Goal: Download file/media

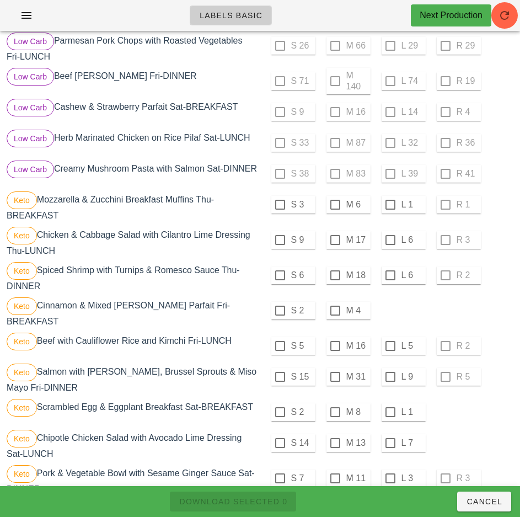
scroll to position [524, 0]
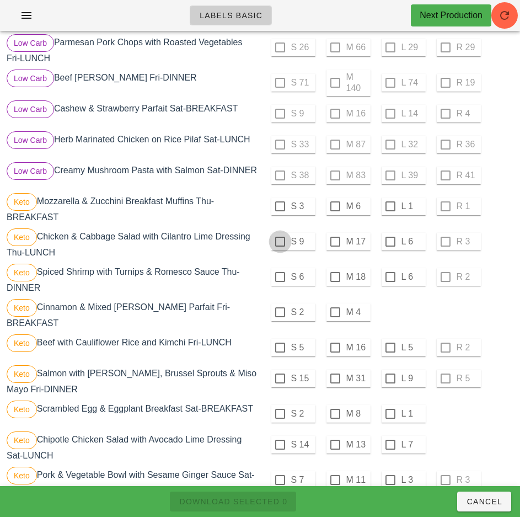
click at [280, 211] on div at bounding box center [280, 206] width 19 height 19
click at [276, 251] on div at bounding box center [280, 241] width 19 height 19
checkbox input "true"
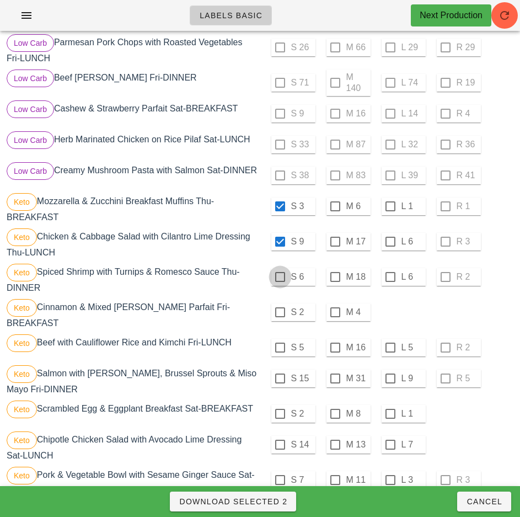
click at [280, 281] on div at bounding box center [280, 277] width 19 height 19
click at [279, 280] on div at bounding box center [280, 277] width 19 height 19
click at [280, 317] on div at bounding box center [280, 312] width 19 height 19
click at [278, 275] on div at bounding box center [280, 277] width 19 height 19
checkbox input "true"
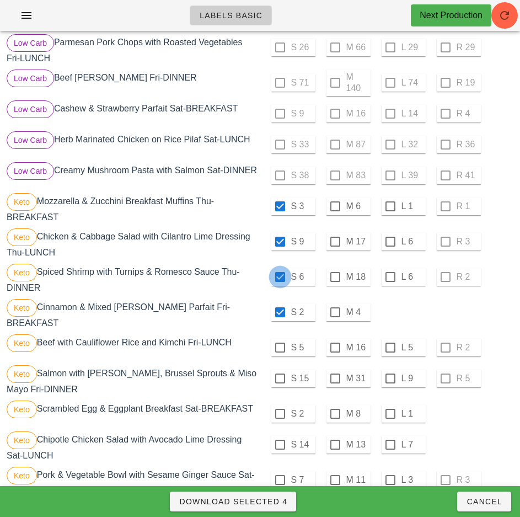
checkbox input "true"
click at [280, 283] on div at bounding box center [280, 277] width 19 height 19
checkbox input "false"
click at [280, 348] on div at bounding box center [280, 347] width 19 height 19
checkbox input "true"
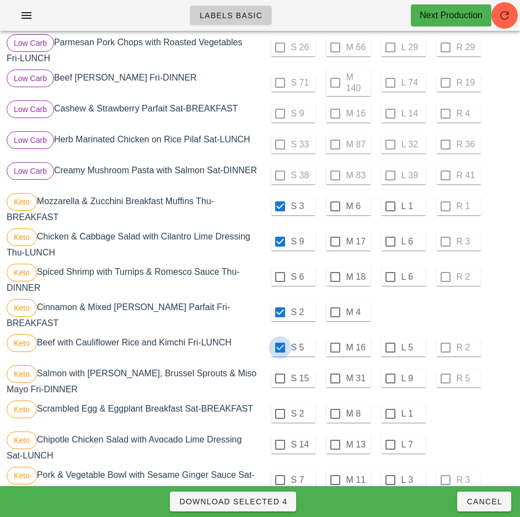
click at [280, 281] on div at bounding box center [280, 277] width 19 height 19
checkbox input "true"
click at [280, 379] on div at bounding box center [280, 378] width 19 height 19
checkbox input "true"
click at [281, 413] on div at bounding box center [280, 413] width 19 height 19
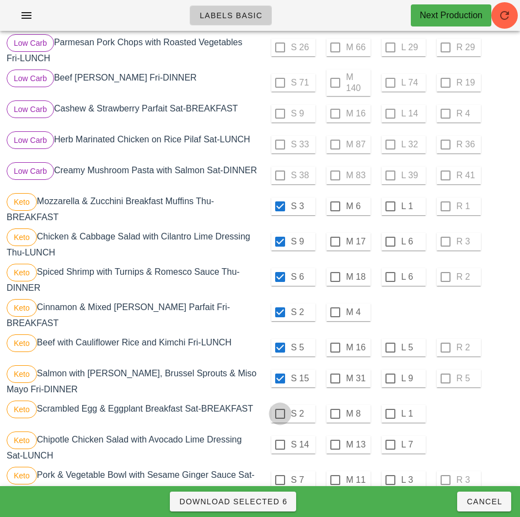
checkbox input "true"
click at [280, 445] on div at bounding box center [280, 444] width 19 height 19
checkbox input "true"
click at [280, 480] on div at bounding box center [280, 480] width 19 height 19
checkbox input "true"
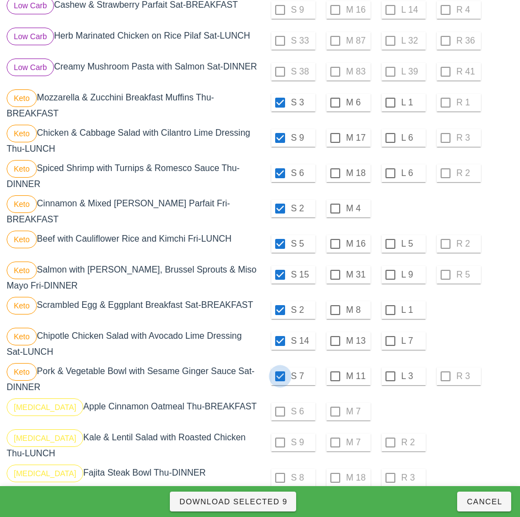
scroll to position [632, 0]
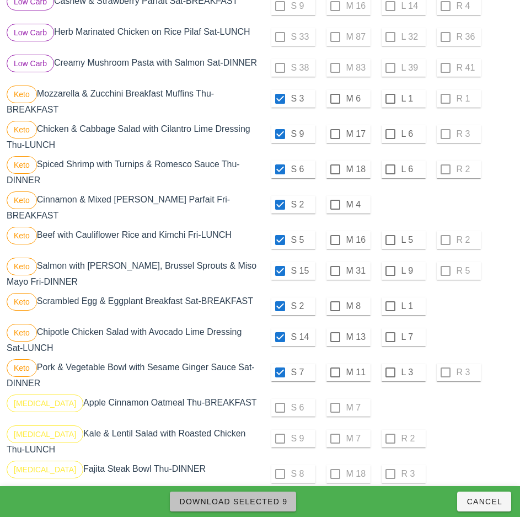
click at [284, 499] on span "Download Selected 9" at bounding box center [233, 501] width 109 height 9
checkbox input "false"
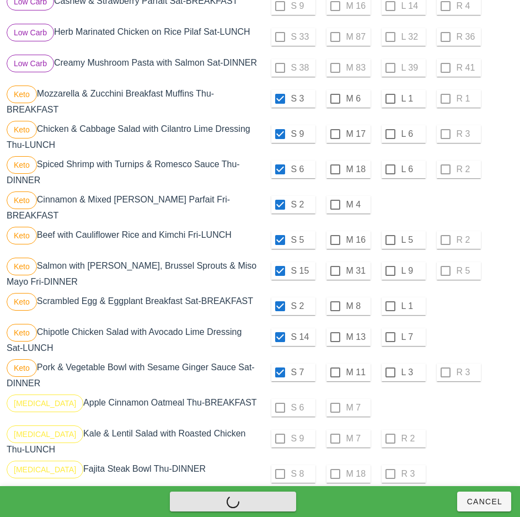
checkbox input "false"
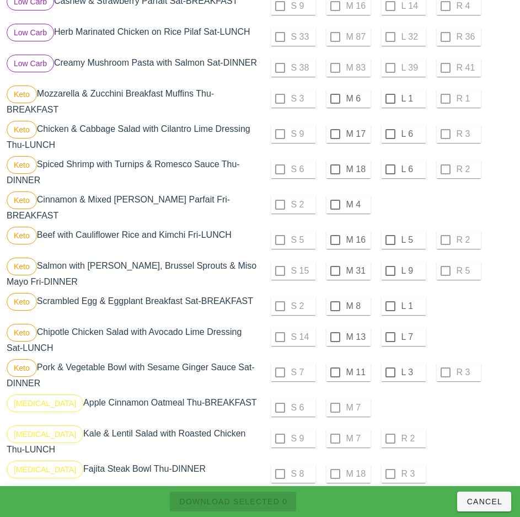
click at [462, 443] on div "S 9 M 7 R 2" at bounding box center [389, 438] width 252 height 26
click at [336, 271] on div at bounding box center [335, 271] width 19 height 19
click at [272, 498] on span "Download Selected 1" at bounding box center [233, 501] width 109 height 9
checkbox input "false"
click at [390, 273] on div at bounding box center [390, 271] width 19 height 19
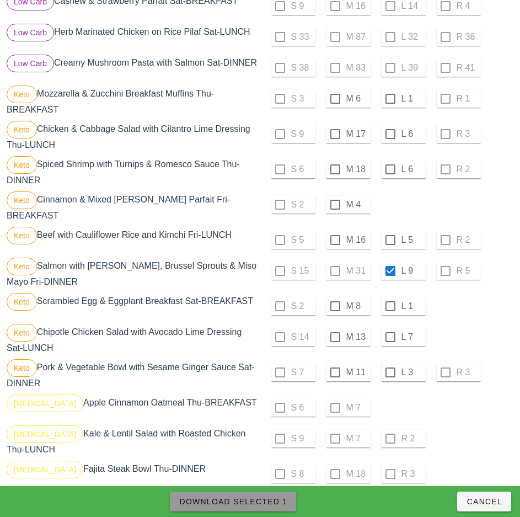
click at [274, 504] on span "Download Selected 1" at bounding box center [233, 501] width 109 height 9
checkbox input "false"
click at [335, 174] on div at bounding box center [335, 169] width 19 height 19
checkbox input "true"
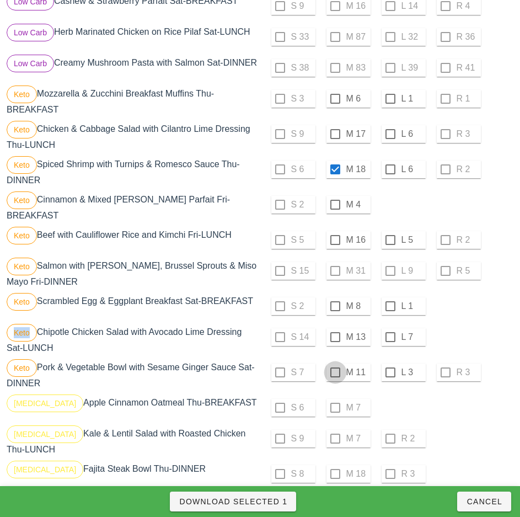
click at [334, 374] on div at bounding box center [335, 372] width 19 height 19
checkbox input "true"
click at [335, 103] on div at bounding box center [335, 98] width 19 height 19
click at [335, 139] on div at bounding box center [335, 134] width 19 height 19
checkbox input "true"
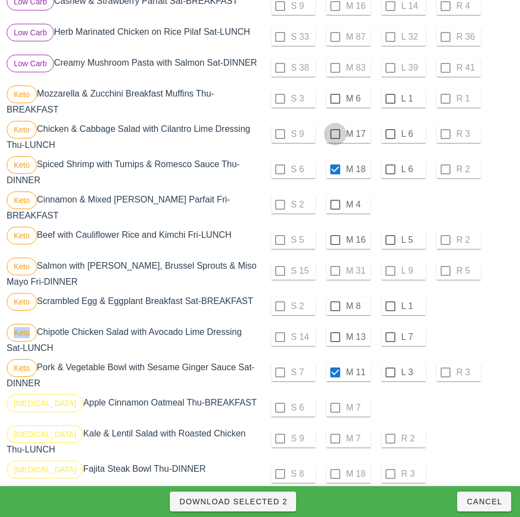
checkbox input "true"
click at [334, 210] on div at bounding box center [335, 204] width 19 height 19
checkbox input "true"
click at [334, 241] on div at bounding box center [335, 240] width 19 height 19
checkbox input "true"
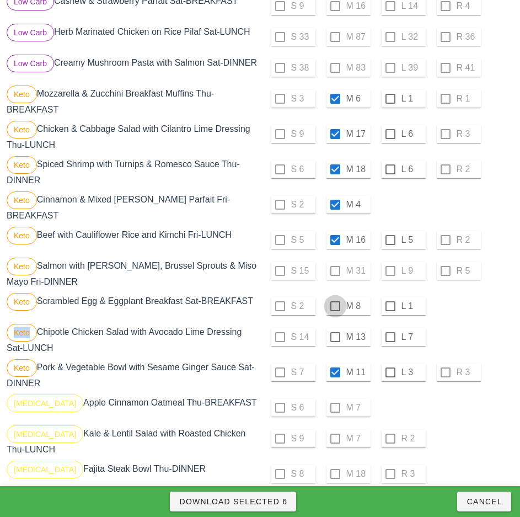
click at [335, 306] on div at bounding box center [335, 306] width 19 height 19
checkbox input "true"
click at [336, 337] on div at bounding box center [335, 337] width 19 height 19
checkbox input "true"
click at [278, 505] on span "Download Selected 8" at bounding box center [233, 501] width 109 height 9
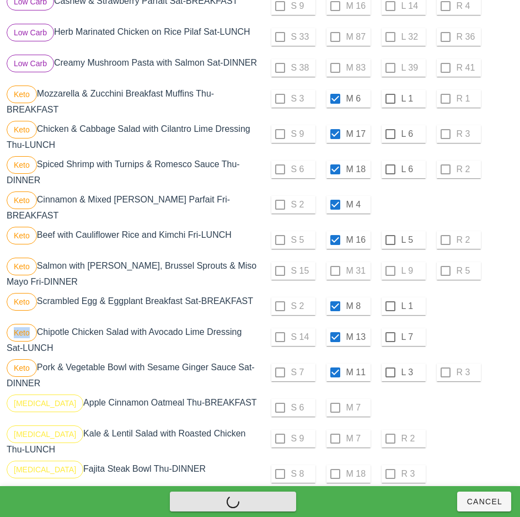
checkbox input "false"
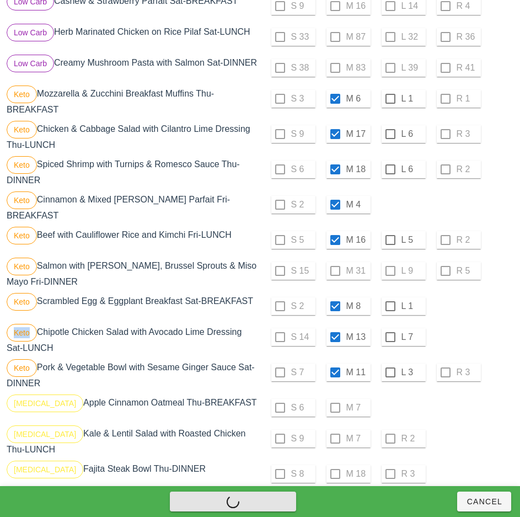
checkbox input "false"
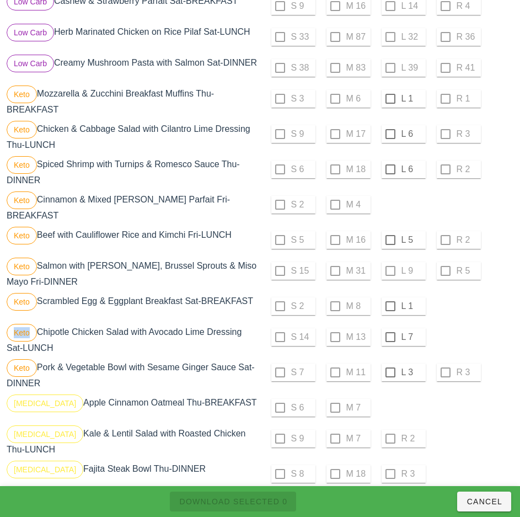
click at [487, 414] on div "S 6 M 7" at bounding box center [389, 408] width 252 height 26
click at [391, 105] on div at bounding box center [390, 98] width 19 height 19
checkbox input "true"
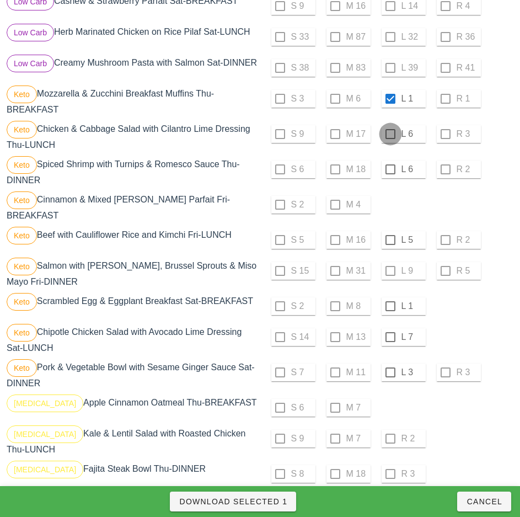
click at [390, 139] on div at bounding box center [390, 134] width 19 height 19
checkbox input "true"
click at [390, 174] on div at bounding box center [390, 169] width 19 height 19
checkbox input "true"
click at [390, 240] on div at bounding box center [390, 240] width 19 height 19
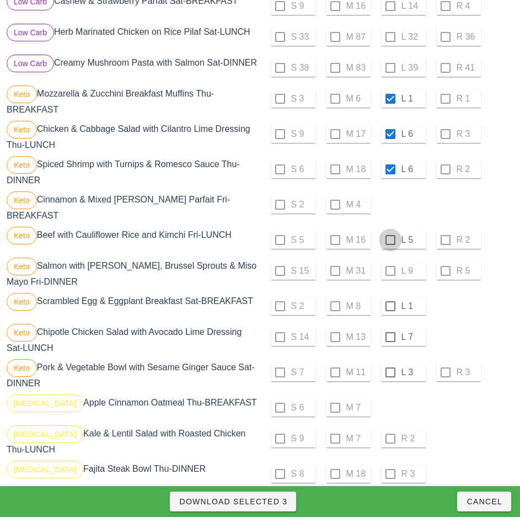
checkbox input "true"
click at [390, 306] on div at bounding box center [390, 306] width 19 height 19
checkbox input "true"
click at [390, 337] on div at bounding box center [390, 337] width 19 height 19
checkbox input "true"
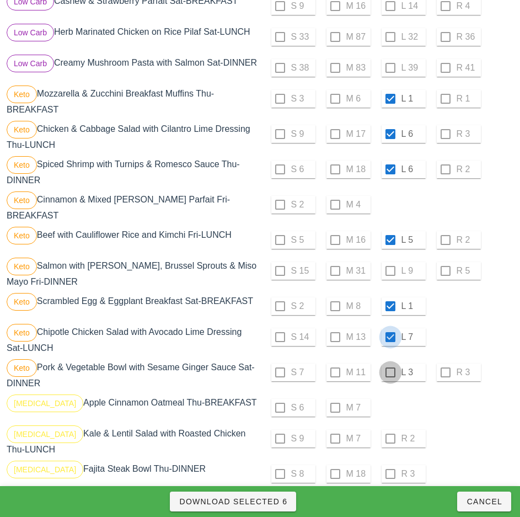
click at [391, 373] on div at bounding box center [390, 372] width 19 height 19
checkbox input "true"
click at [279, 503] on span "Download Selected 7" at bounding box center [233, 501] width 109 height 9
checkbox input "false"
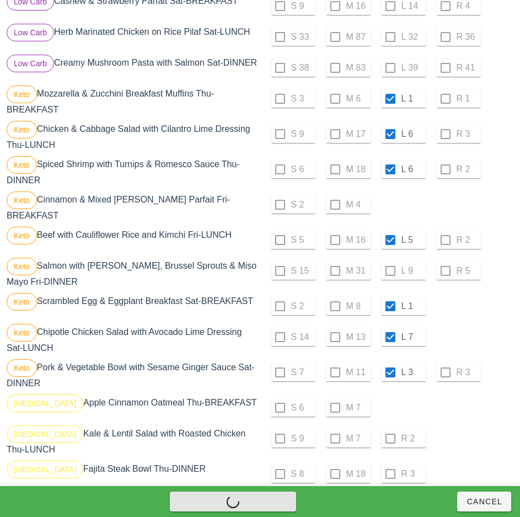
checkbox input "false"
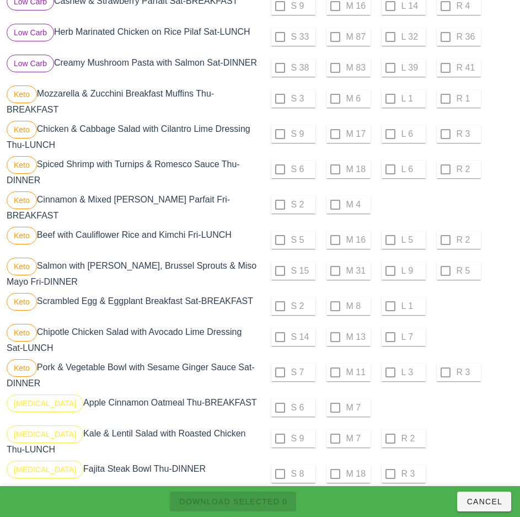
click at [478, 306] on div "S 2 M 8 L 1" at bounding box center [389, 306] width 252 height 26
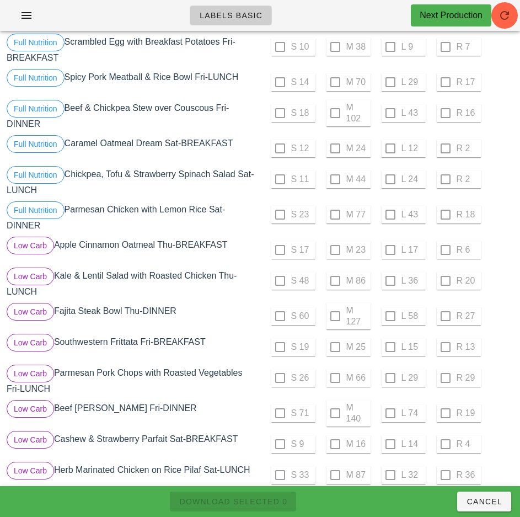
scroll to position [0, 0]
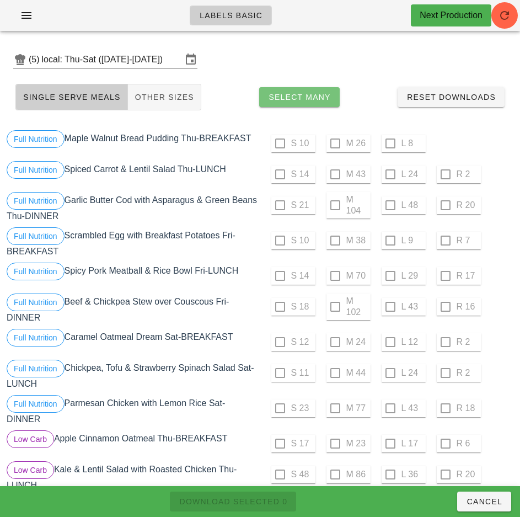
click at [319, 97] on span "Select Many" at bounding box center [299, 97] width 63 height 9
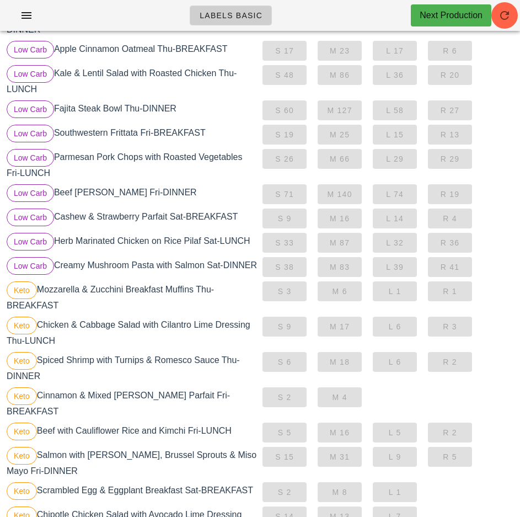
scroll to position [354, 0]
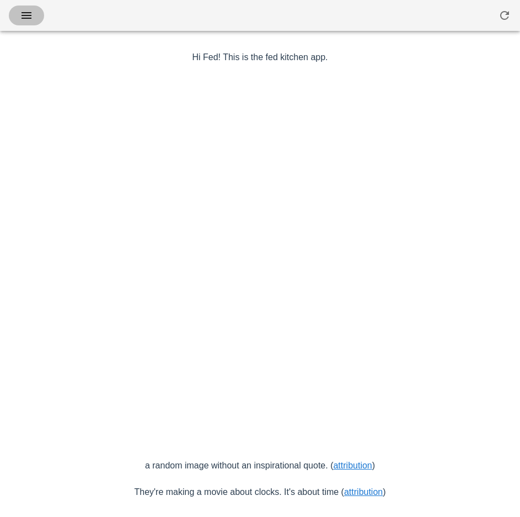
click at [29, 20] on icon "button" at bounding box center [26, 15] width 13 height 13
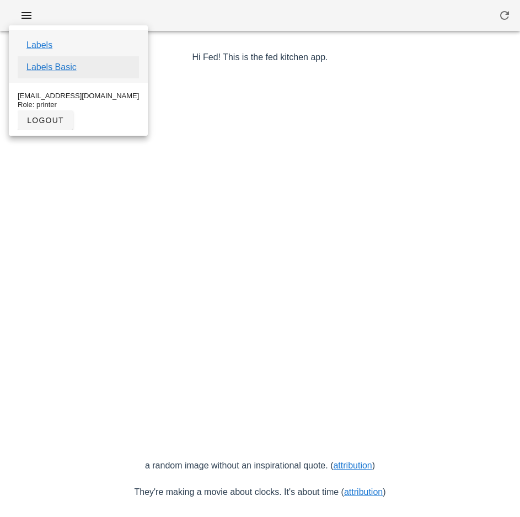
click at [76, 67] on link "Labels Basic" at bounding box center [51, 67] width 50 height 13
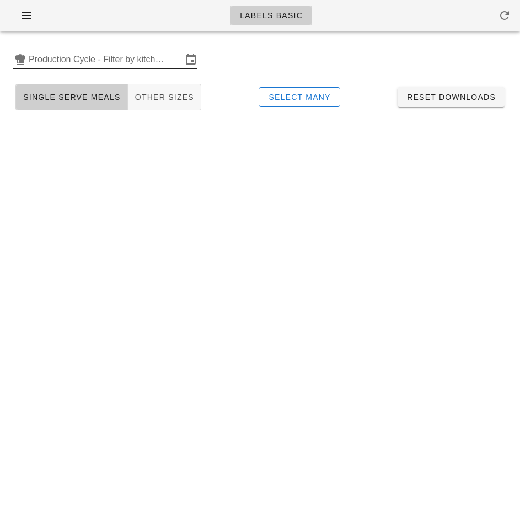
click at [72, 63] on input "Production Cycle - Filter by kitchen production schedules" at bounding box center [105, 60] width 153 height 18
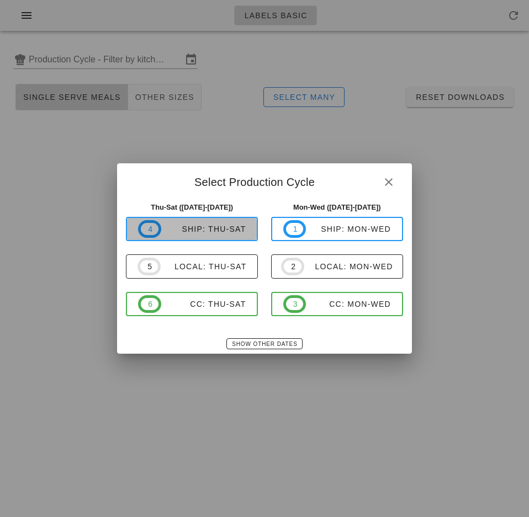
click at [203, 231] on div "ship: Thu-Sat" at bounding box center [203, 229] width 85 height 9
type input "ship: Thu-Sat ([DATE]-[DATE])"
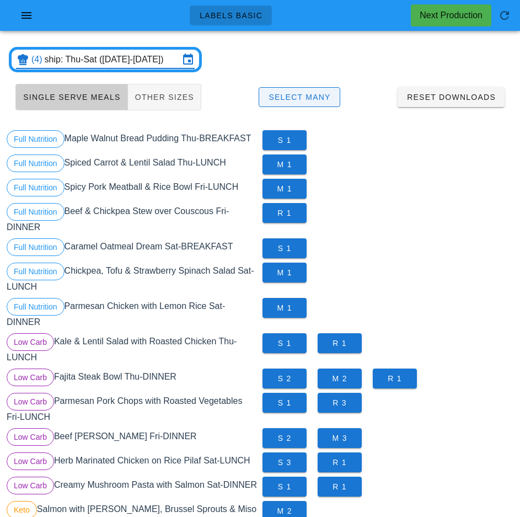
click at [316, 97] on span "Select Many" at bounding box center [299, 97] width 63 height 9
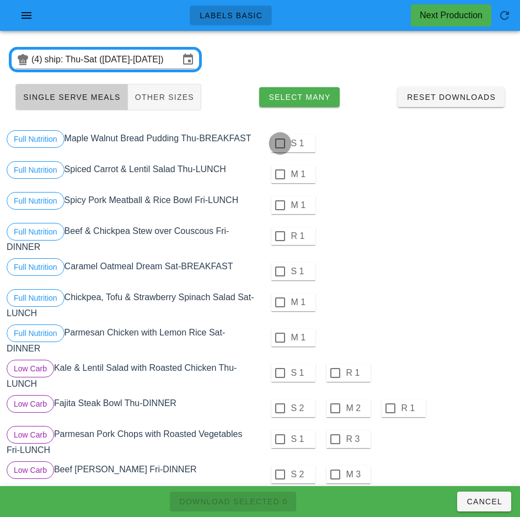
click at [280, 143] on div at bounding box center [280, 143] width 19 height 19
checkbox input "true"
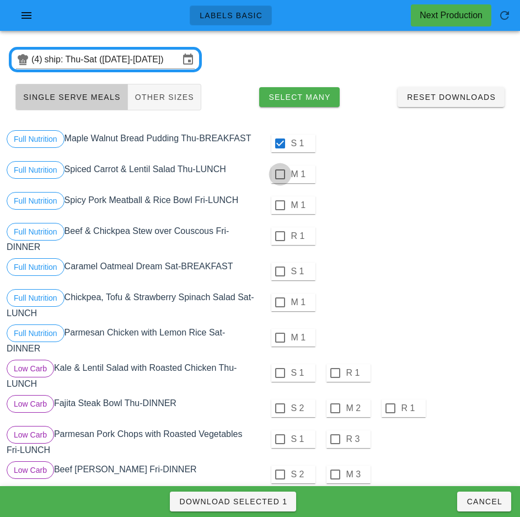
click at [280, 174] on div at bounding box center [280, 174] width 19 height 19
checkbox input "true"
click at [280, 205] on div at bounding box center [280, 205] width 19 height 19
checkbox input "true"
click at [280, 236] on div at bounding box center [280, 236] width 19 height 19
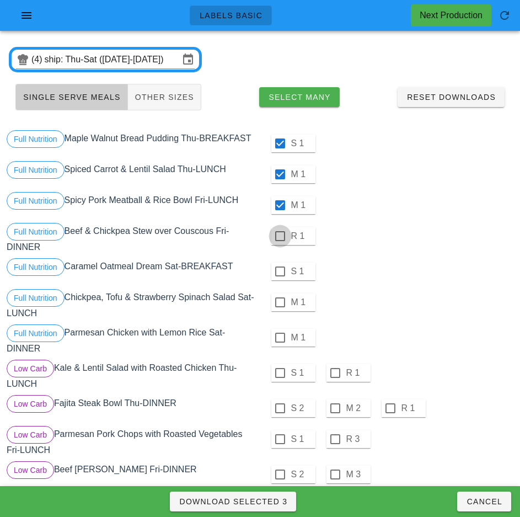
checkbox input "true"
click at [279, 270] on div at bounding box center [280, 271] width 19 height 19
checkbox input "true"
click at [280, 302] on div at bounding box center [280, 302] width 19 height 19
checkbox input "true"
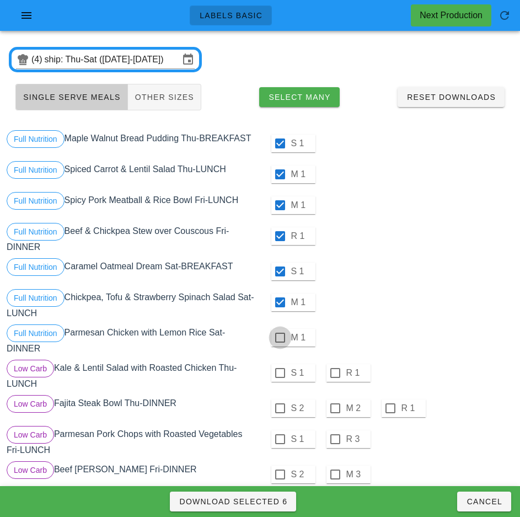
click at [279, 339] on div at bounding box center [280, 337] width 19 height 19
checkbox input "true"
click at [280, 373] on div at bounding box center [280, 373] width 19 height 19
checkbox input "true"
click at [280, 408] on div at bounding box center [280, 408] width 19 height 19
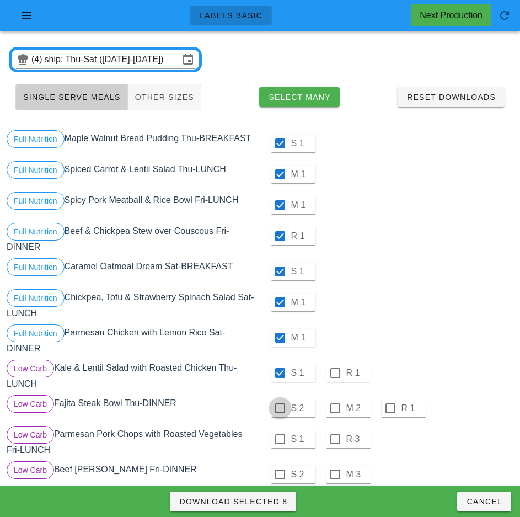
checkbox input "true"
click at [280, 439] on div at bounding box center [280, 439] width 19 height 19
checkbox input "true"
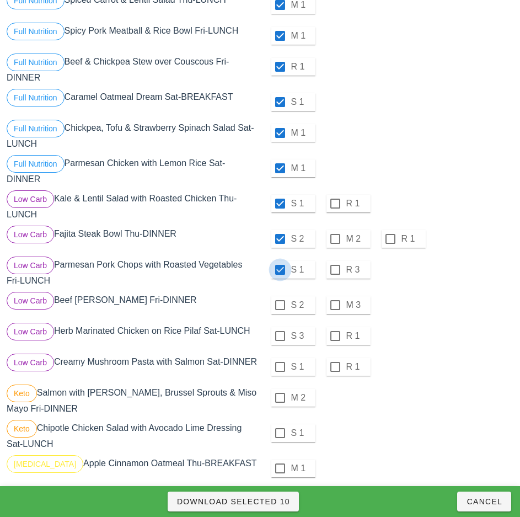
scroll to position [170, 0]
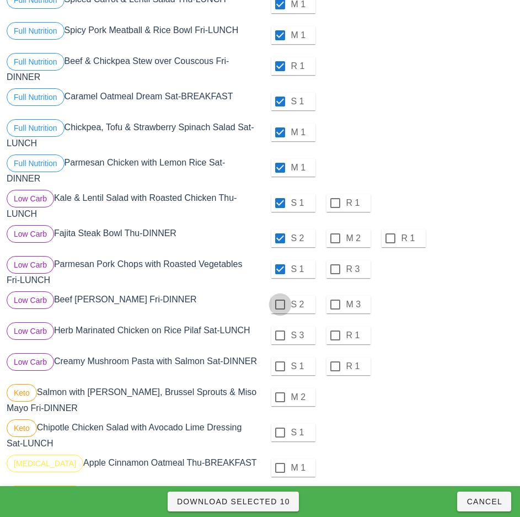
click at [280, 305] on div at bounding box center [280, 304] width 19 height 19
checkbox input "true"
click at [280, 336] on div at bounding box center [280, 335] width 19 height 19
checkbox input "true"
click at [281, 366] on div at bounding box center [280, 366] width 19 height 19
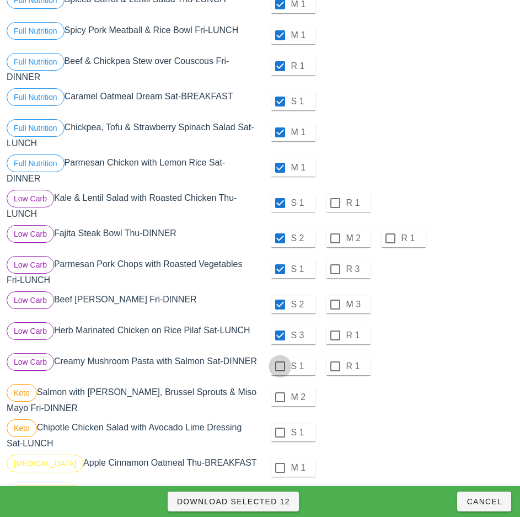
checkbox input "true"
click at [281, 402] on div at bounding box center [280, 397] width 19 height 19
checkbox input "true"
click at [279, 436] on div at bounding box center [280, 432] width 19 height 19
checkbox input "true"
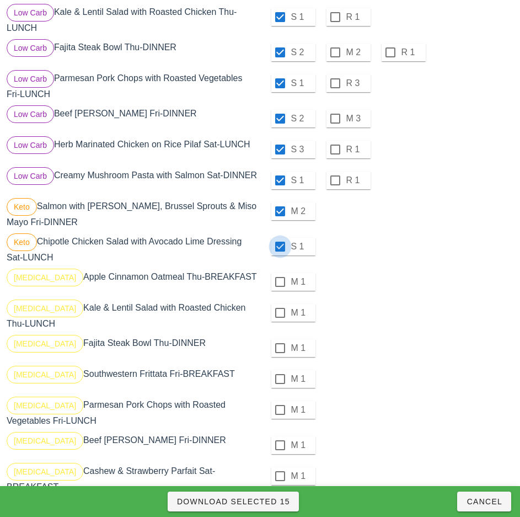
scroll to position [359, 0]
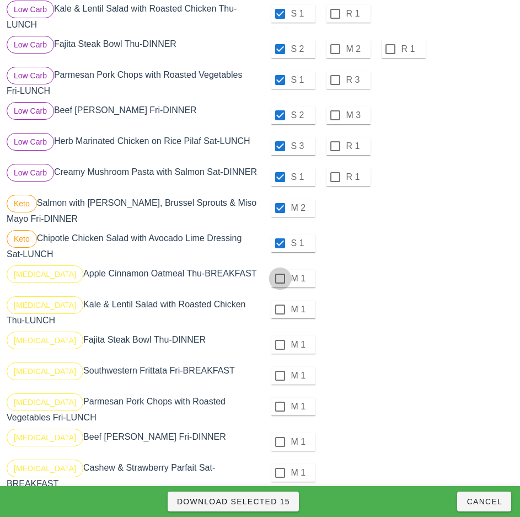
click at [274, 287] on div at bounding box center [280, 278] width 19 height 19
checkbox input "true"
click at [280, 314] on div at bounding box center [280, 309] width 19 height 19
checkbox input "true"
click at [280, 349] on div at bounding box center [280, 345] width 19 height 19
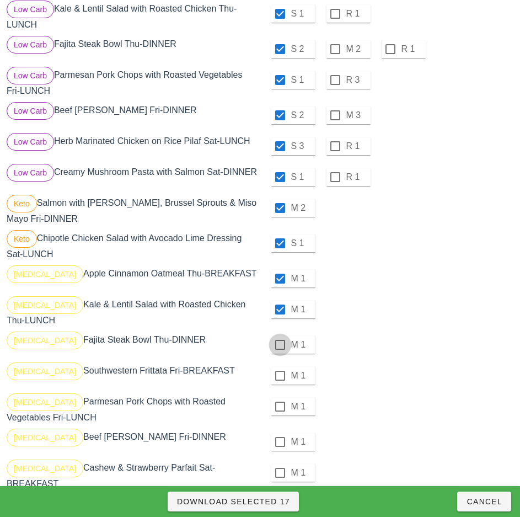
checkbox input "true"
click at [279, 381] on div at bounding box center [280, 375] width 19 height 19
checkbox input "true"
click at [280, 411] on div at bounding box center [280, 406] width 19 height 19
checkbox input "true"
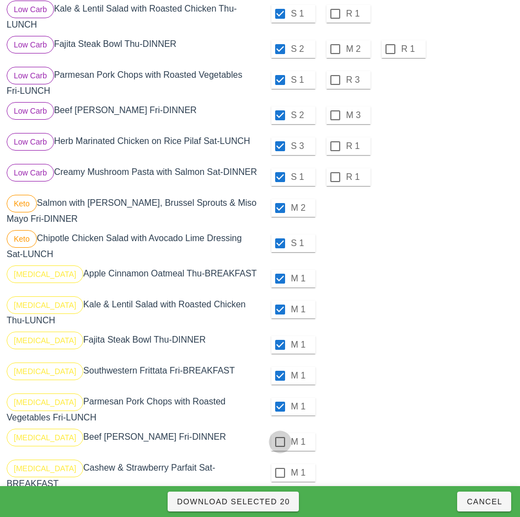
click at [280, 446] on div at bounding box center [280, 442] width 19 height 19
checkbox input "true"
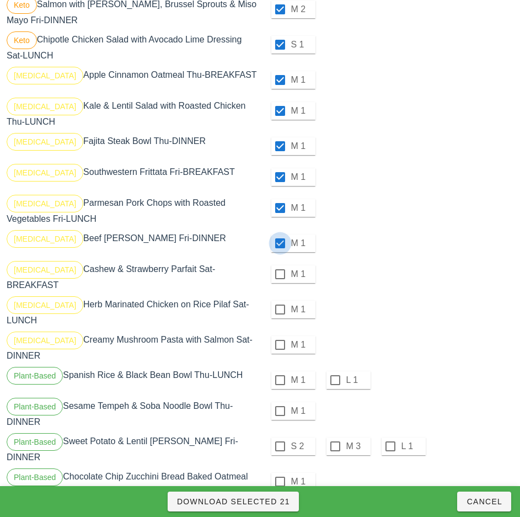
scroll to position [567, 0]
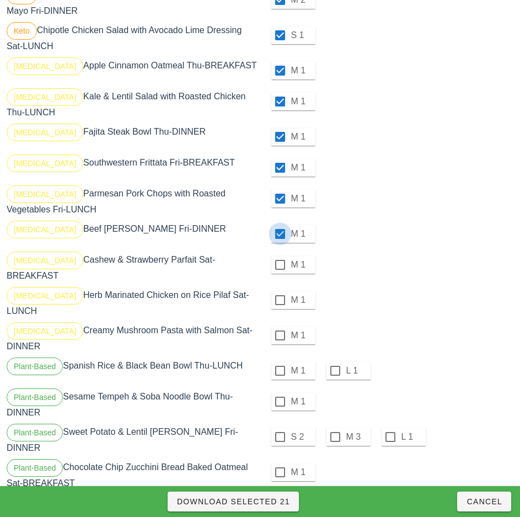
click at [280, 269] on div at bounding box center [280, 264] width 19 height 19
checkbox input "true"
click at [280, 300] on div at bounding box center [280, 300] width 19 height 19
checkbox input "true"
click at [280, 331] on div at bounding box center [280, 335] width 19 height 19
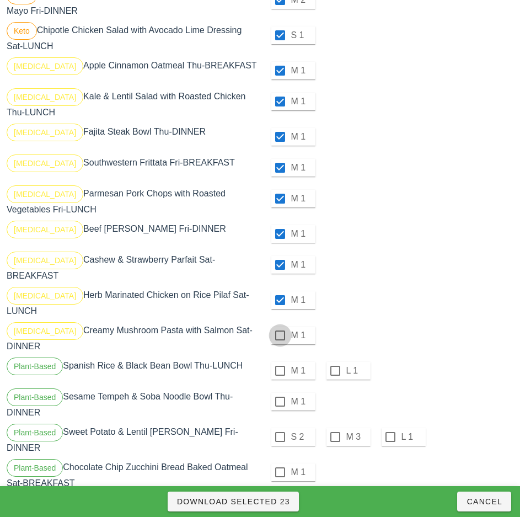
checkbox input "true"
click at [280, 362] on div at bounding box center [280, 370] width 19 height 19
checkbox input "true"
click at [280, 394] on div at bounding box center [280, 401] width 19 height 19
checkbox input "true"
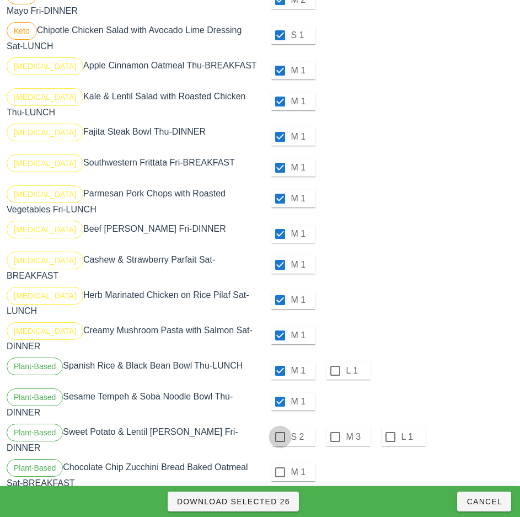
click at [280, 428] on div at bounding box center [280, 437] width 19 height 19
checkbox input "true"
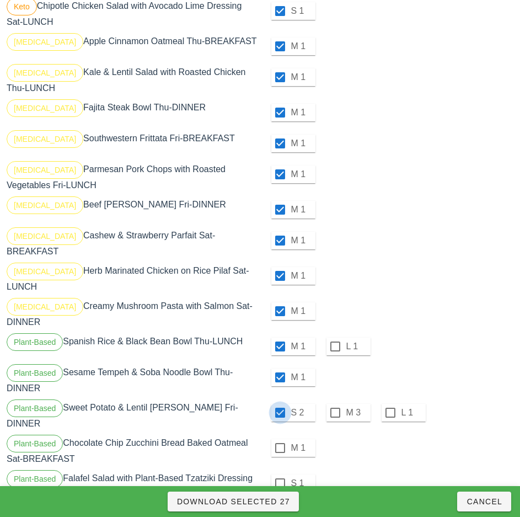
scroll to position [644, 0]
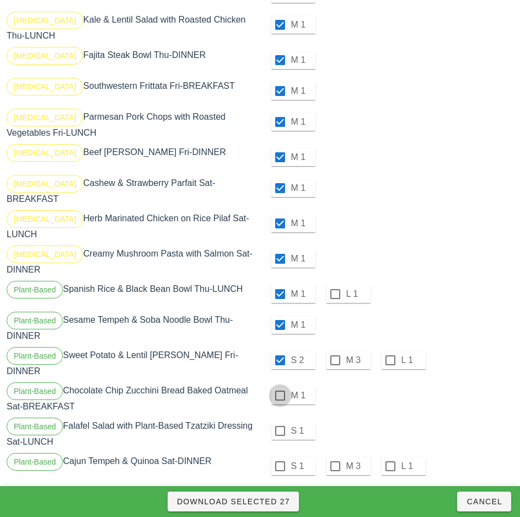
click at [280, 386] on div at bounding box center [280, 395] width 19 height 19
checkbox input "true"
click at [280, 422] on div at bounding box center [280, 431] width 19 height 19
checkbox input "true"
click at [280, 457] on div at bounding box center [280, 466] width 19 height 19
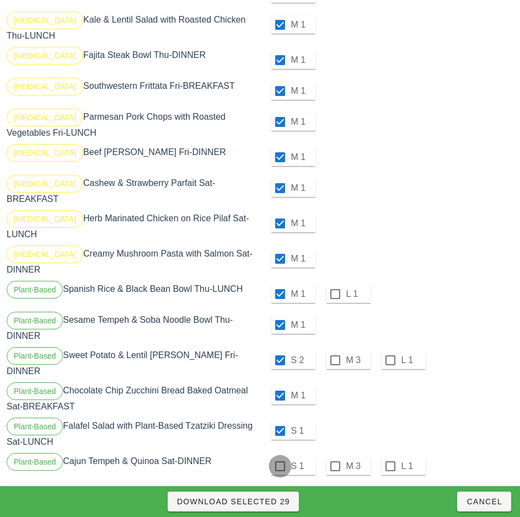
checkbox input "true"
click at [278, 502] on span "Download Selected 30" at bounding box center [234, 501] width 114 height 9
checkbox input "false"
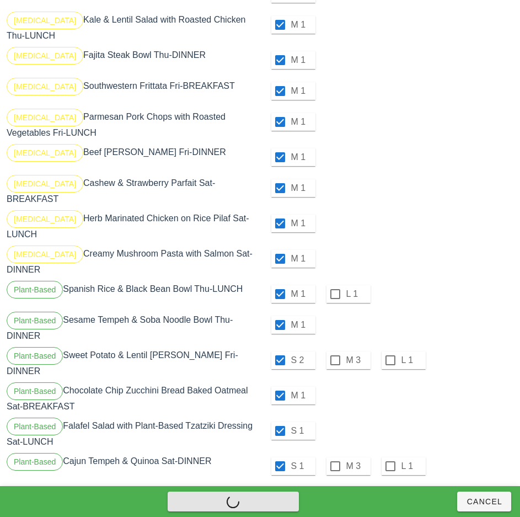
checkbox input "false"
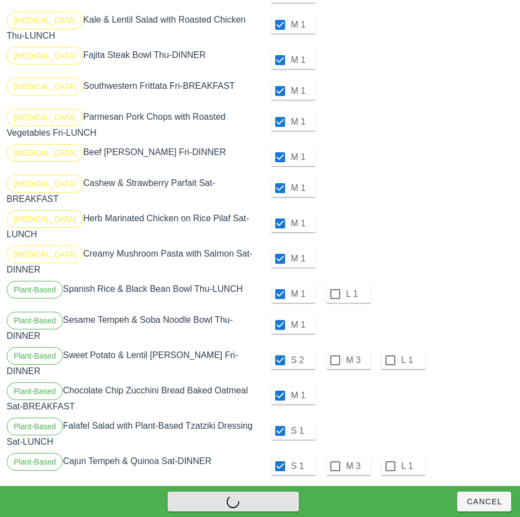
checkbox input "false"
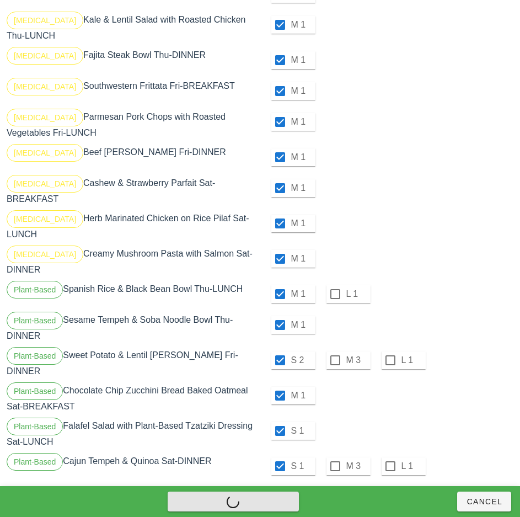
checkbox input "false"
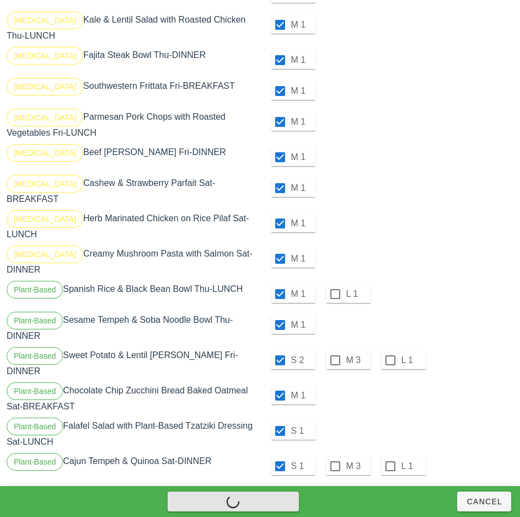
checkbox input "false"
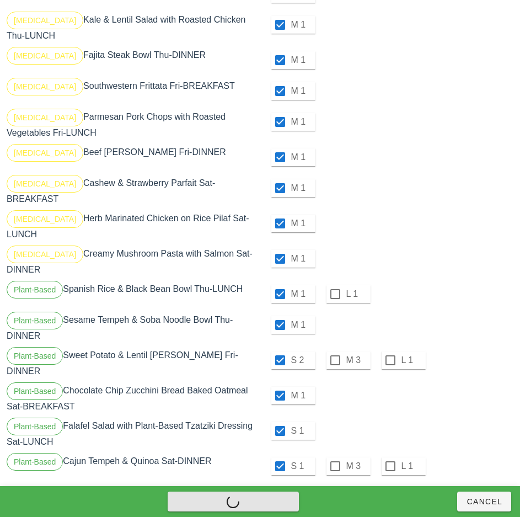
checkbox input "false"
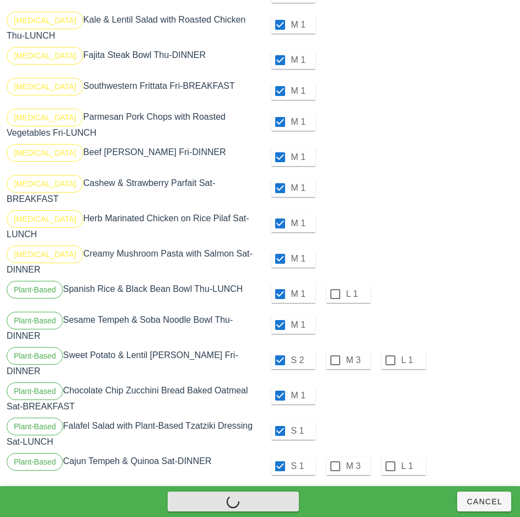
checkbox input "false"
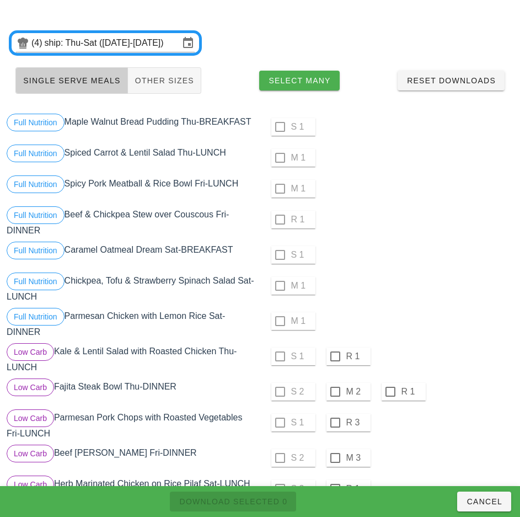
scroll to position [42, 0]
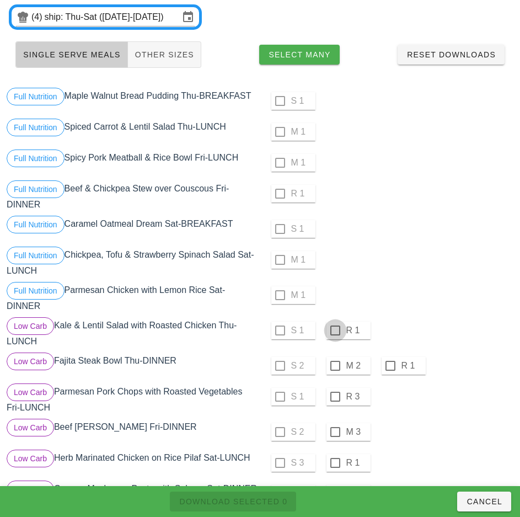
click at [335, 331] on div at bounding box center [335, 330] width 19 height 19
checkbox input "true"
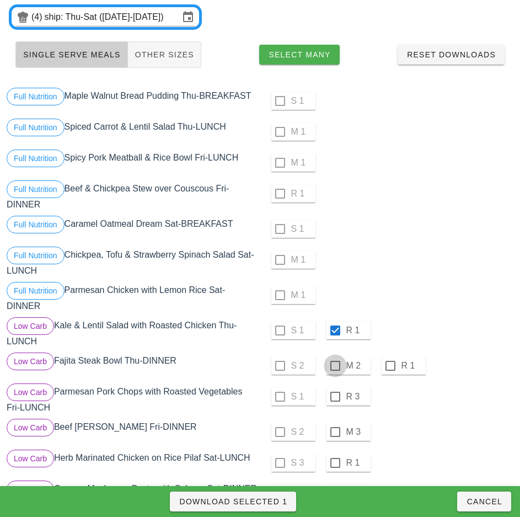
click at [333, 366] on div at bounding box center [335, 365] width 19 height 19
checkbox input "true"
click at [335, 397] on div at bounding box center [335, 396] width 19 height 19
checkbox input "true"
click at [334, 432] on div at bounding box center [335, 432] width 19 height 19
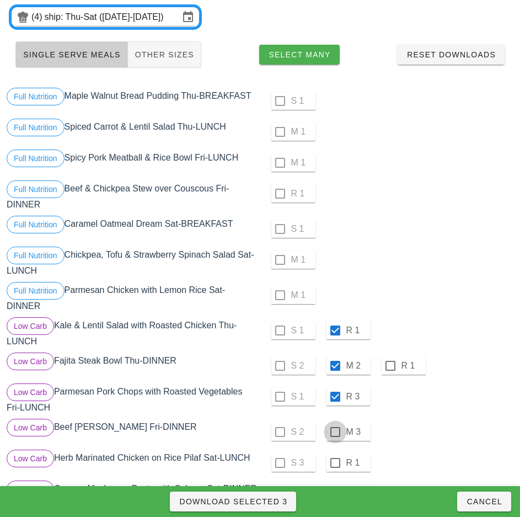
checkbox input "true"
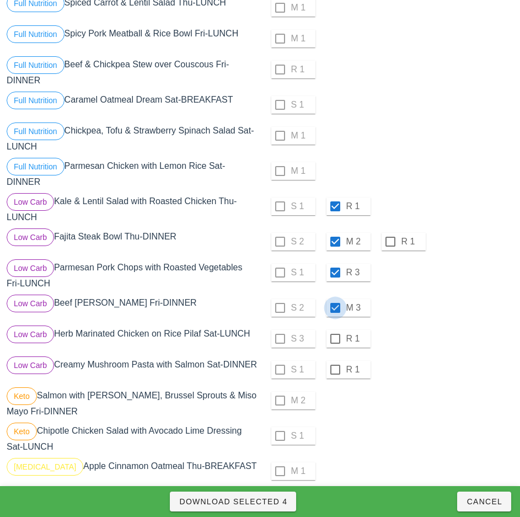
scroll to position [167, 0]
click at [334, 338] on div at bounding box center [335, 338] width 19 height 19
checkbox input "true"
click at [335, 369] on div at bounding box center [335, 369] width 19 height 19
checkbox input "true"
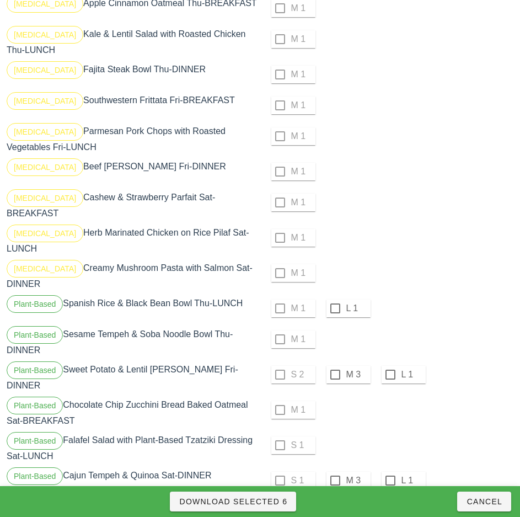
scroll to position [644, 0]
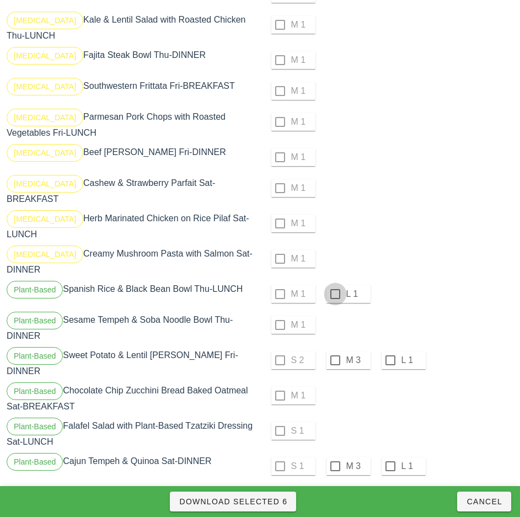
click at [335, 285] on div at bounding box center [335, 294] width 19 height 19
checkbox input "true"
click at [335, 352] on div at bounding box center [335, 360] width 19 height 19
checkbox input "true"
click at [335, 457] on div at bounding box center [335, 466] width 19 height 19
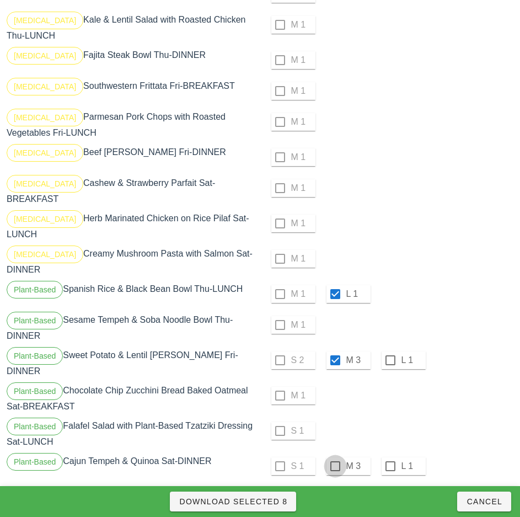
checkbox input "true"
click at [268, 503] on span "Download Selected 9" at bounding box center [233, 501] width 109 height 9
checkbox input "false"
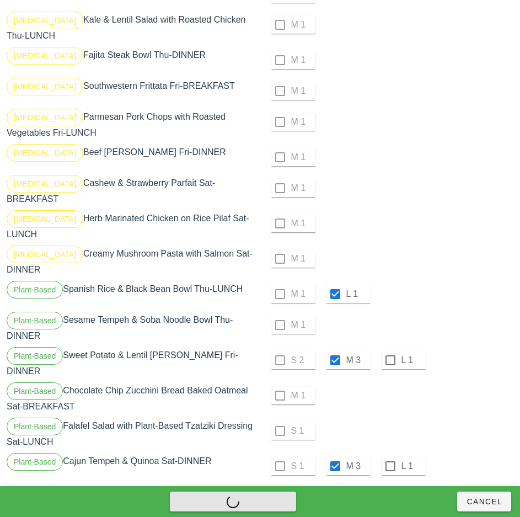
checkbox input "false"
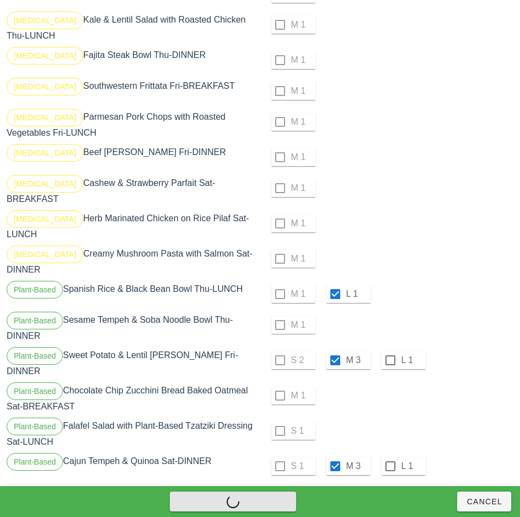
checkbox input "false"
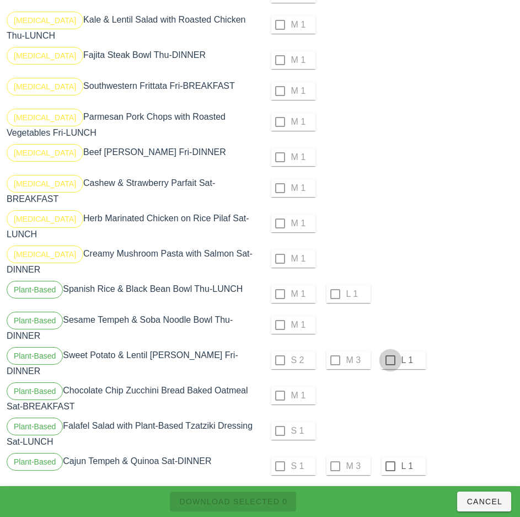
click at [392, 352] on div at bounding box center [390, 360] width 19 height 19
checkbox input "true"
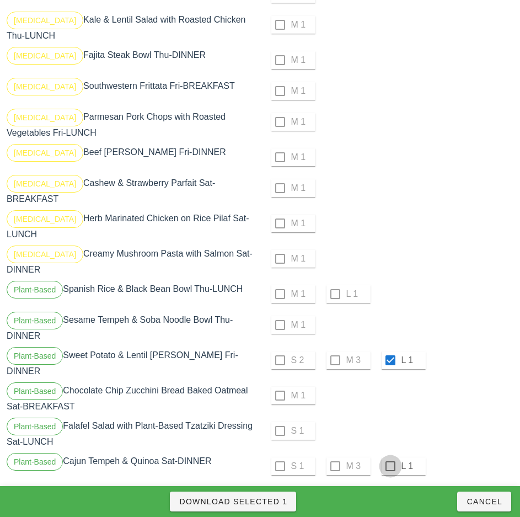
click at [390, 457] on div at bounding box center [390, 466] width 19 height 19
checkbox input "true"
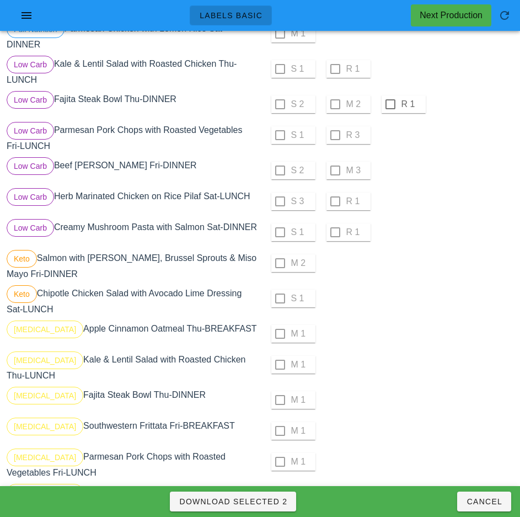
scroll to position [298, 0]
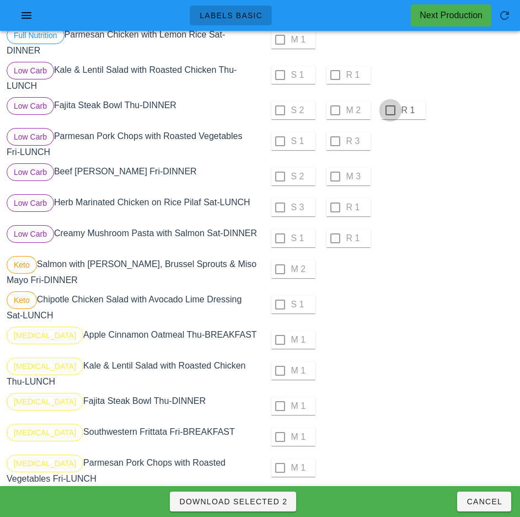
click at [390, 110] on div at bounding box center [390, 110] width 19 height 19
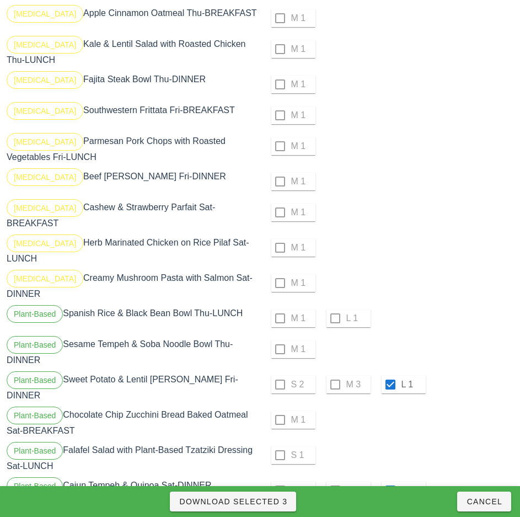
scroll to position [644, 0]
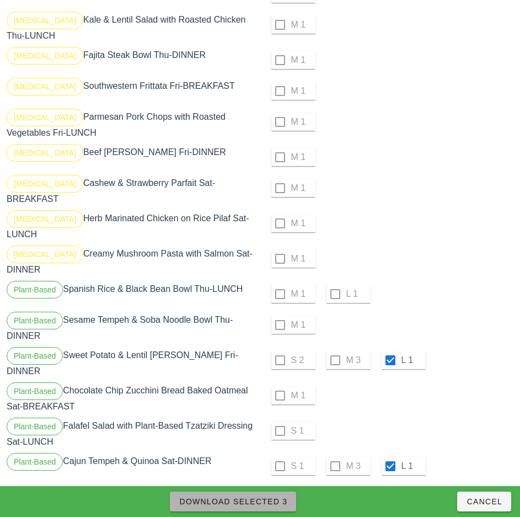
click at [280, 500] on span "Download Selected 3" at bounding box center [233, 501] width 109 height 9
checkbox input "false"
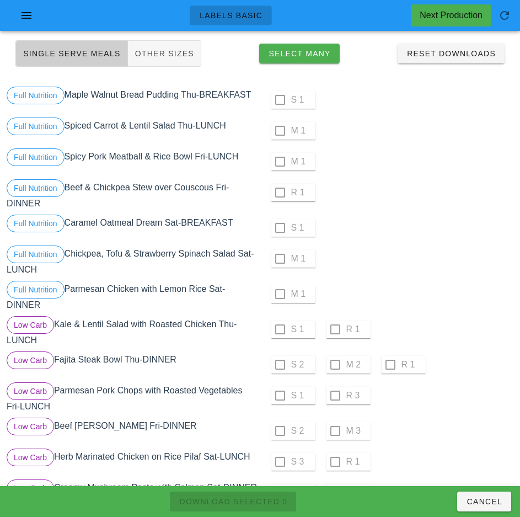
scroll to position [0, 0]
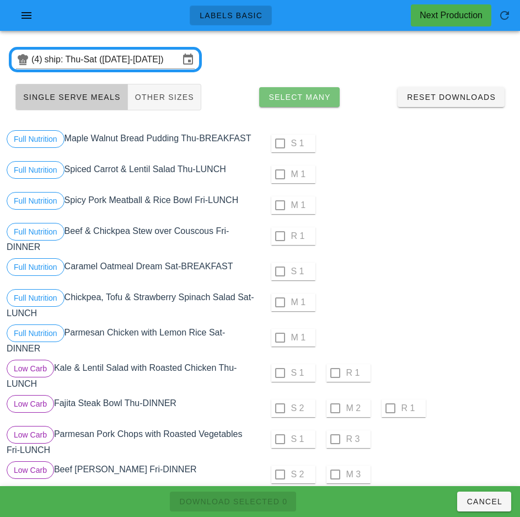
click at [315, 98] on span "Select Many" at bounding box center [299, 97] width 63 height 9
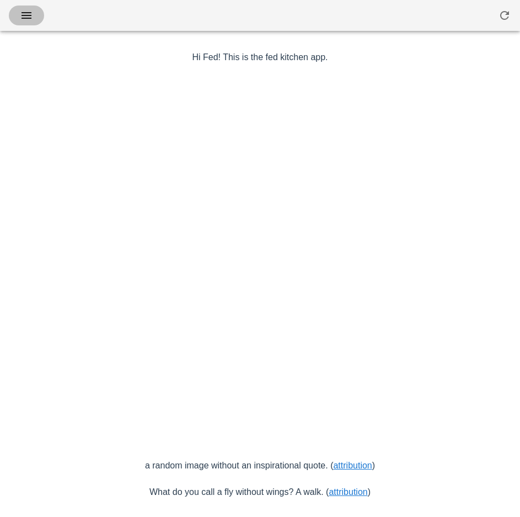
click at [32, 15] on icon "button" at bounding box center [26, 15] width 13 height 13
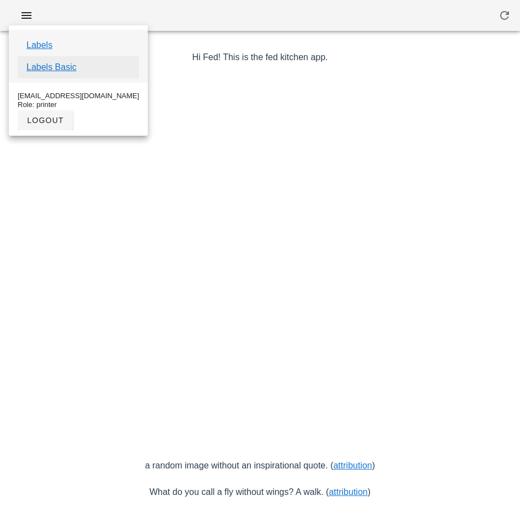
click at [61, 71] on link "Labels Basic" at bounding box center [51, 67] width 50 height 13
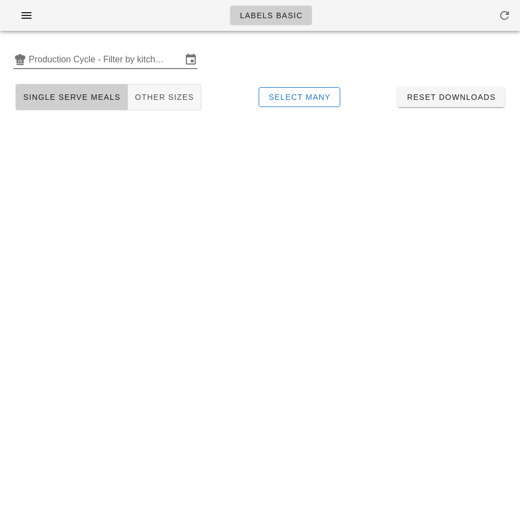
click at [92, 62] on input "Production Cycle - Filter by kitchen production schedules" at bounding box center [105, 60] width 153 height 18
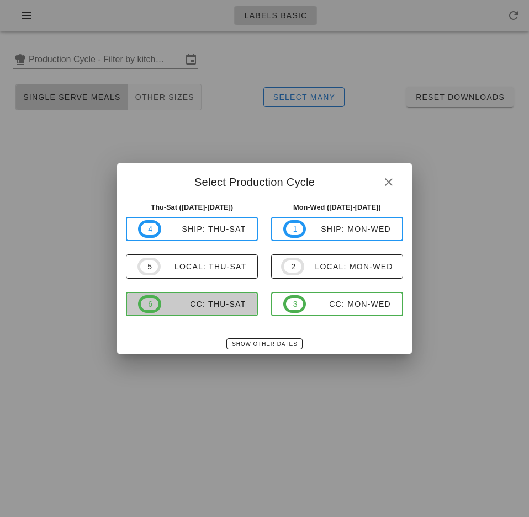
click at [216, 308] on div "CC: Thu-Sat" at bounding box center [203, 304] width 85 height 9
type input "CC: Thu-Sat (Aug 21-Aug 23)"
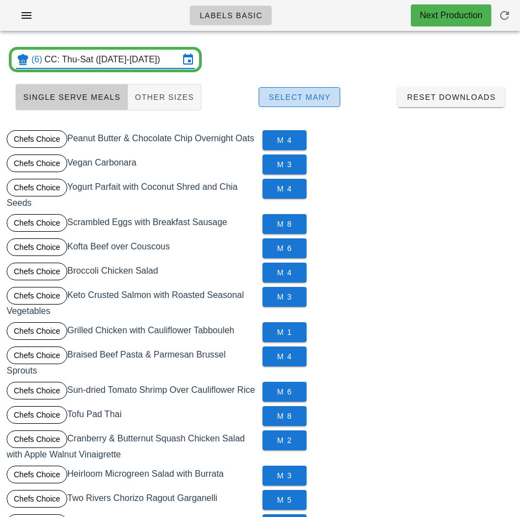
click at [324, 97] on span "Select Many" at bounding box center [299, 97] width 63 height 9
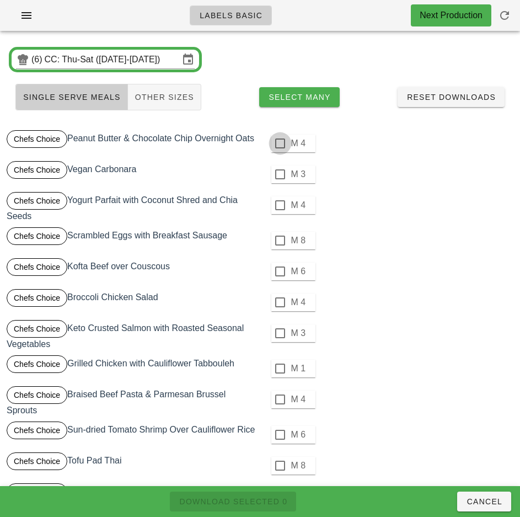
click at [280, 145] on div at bounding box center [280, 143] width 19 height 19
checkbox input "true"
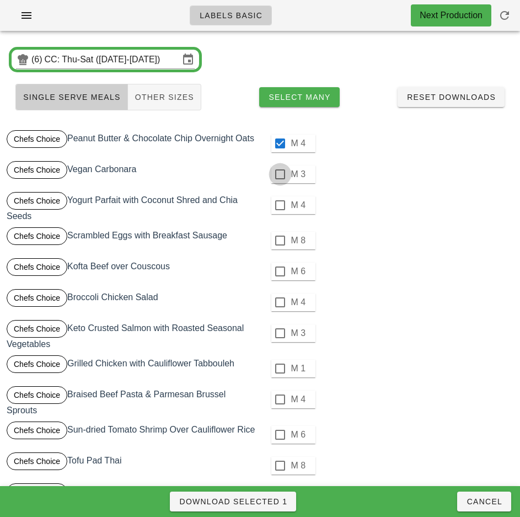
click at [280, 176] on div at bounding box center [280, 174] width 19 height 19
checkbox input "true"
click at [280, 205] on div at bounding box center [280, 205] width 19 height 19
checkbox input "true"
click at [280, 241] on div at bounding box center [280, 240] width 19 height 19
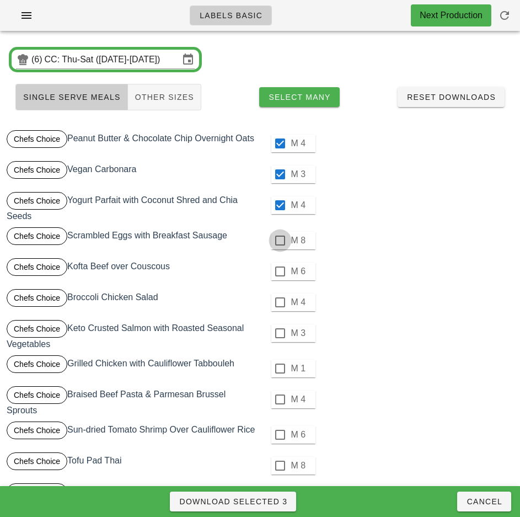
checkbox input "true"
click at [280, 272] on div at bounding box center [280, 271] width 19 height 19
checkbox input "true"
click at [280, 302] on div at bounding box center [280, 302] width 19 height 19
checkbox input "true"
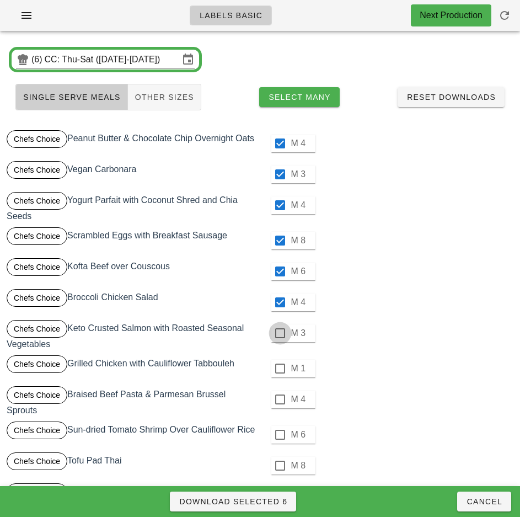
click at [280, 333] on div at bounding box center [280, 333] width 19 height 19
checkbox input "true"
click at [280, 366] on div at bounding box center [280, 368] width 19 height 19
checkbox input "true"
click at [280, 400] on div at bounding box center [280, 399] width 19 height 19
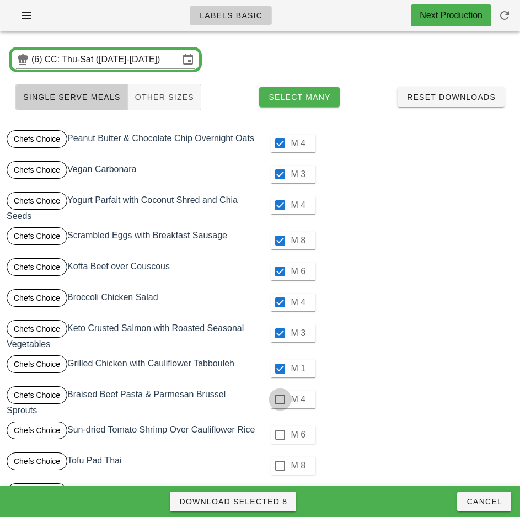
checkbox input "true"
click at [281, 434] on div at bounding box center [280, 434] width 19 height 19
checkbox input "true"
click at [280, 464] on div at bounding box center [280, 465] width 19 height 19
checkbox input "true"
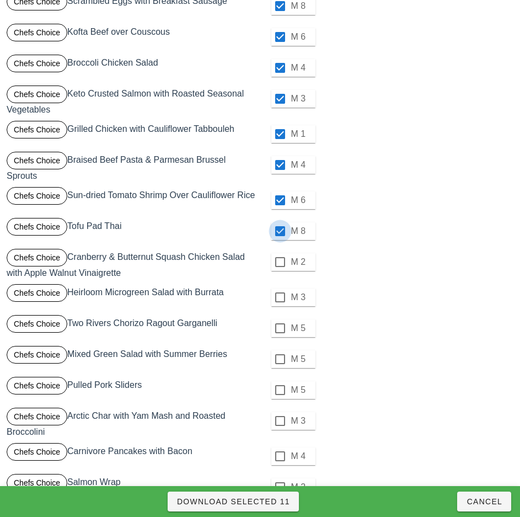
scroll to position [237, 0]
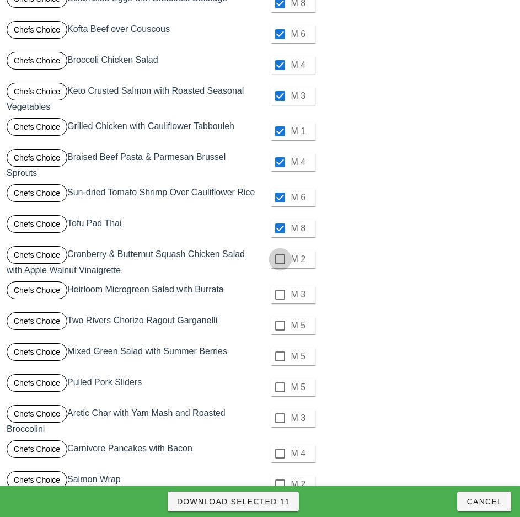
click at [280, 259] on div at bounding box center [280, 259] width 19 height 19
checkbox input "true"
click at [280, 295] on div at bounding box center [280, 294] width 19 height 19
checkbox input "true"
click at [280, 326] on div at bounding box center [280, 325] width 19 height 19
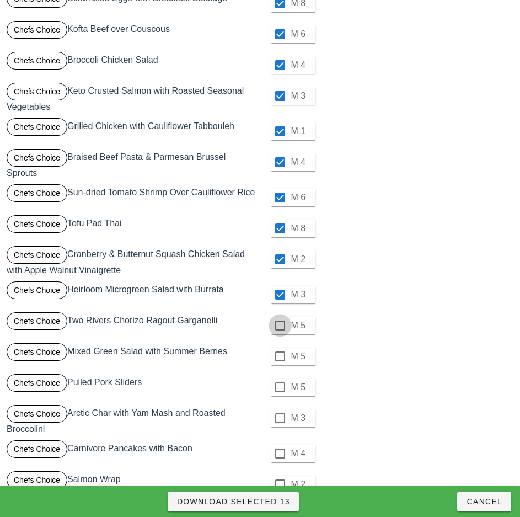
checkbox input "true"
click at [280, 356] on div at bounding box center [280, 356] width 19 height 19
checkbox input "true"
click at [280, 387] on div at bounding box center [280, 387] width 19 height 19
checkbox input "true"
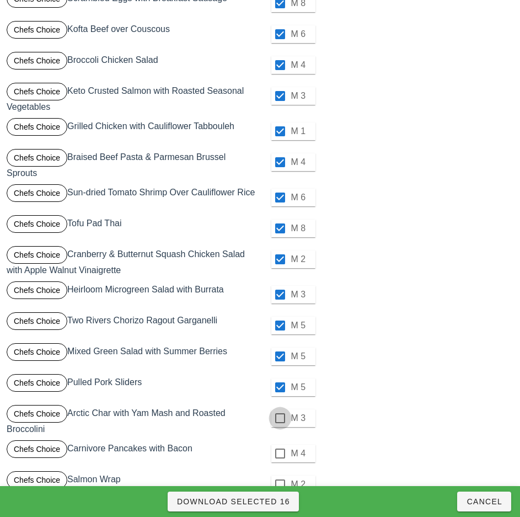
click at [280, 418] on div at bounding box center [280, 418] width 19 height 19
checkbox input "true"
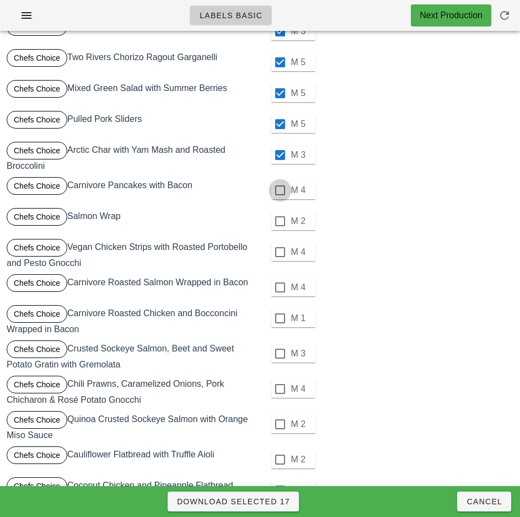
scroll to position [500, 0]
click at [280, 191] on div at bounding box center [280, 191] width 19 height 19
checkbox input "true"
click at [279, 221] on div at bounding box center [280, 221] width 19 height 19
checkbox input "true"
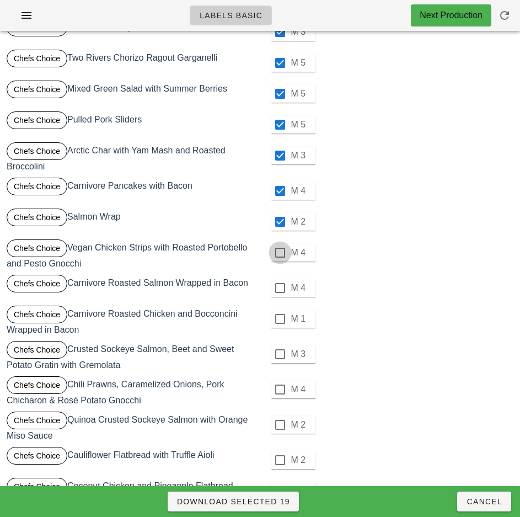
click at [280, 253] on div at bounding box center [280, 252] width 19 height 19
checkbox input "true"
click at [280, 288] on div at bounding box center [280, 288] width 19 height 19
checkbox input "true"
click at [280, 320] on div at bounding box center [280, 319] width 19 height 19
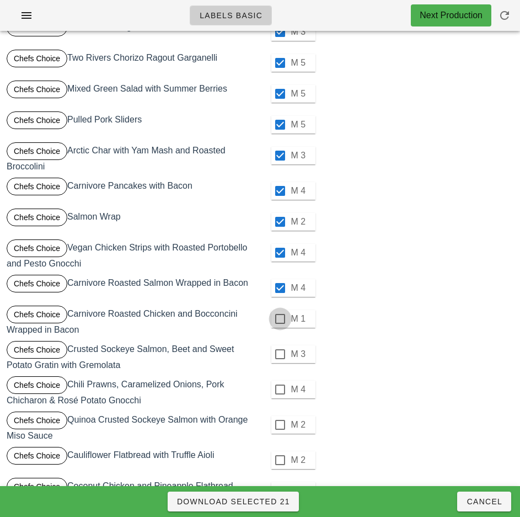
checkbox input "true"
click at [280, 354] on div at bounding box center [280, 354] width 19 height 19
checkbox input "true"
click at [280, 390] on div at bounding box center [280, 389] width 19 height 19
checkbox input "true"
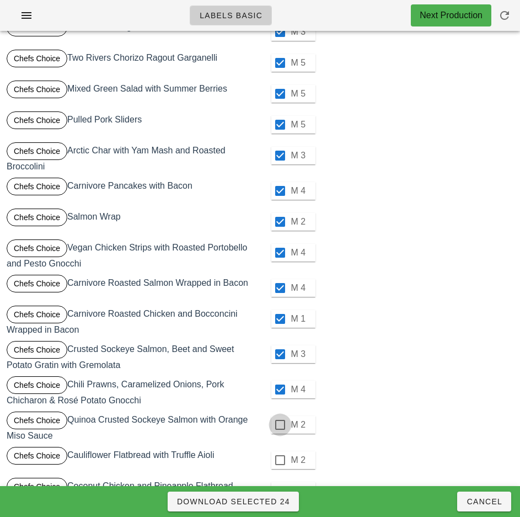
click at [280, 425] on div at bounding box center [280, 425] width 19 height 19
checkbox input "true"
click at [280, 460] on div at bounding box center [280, 460] width 19 height 19
checkbox input "true"
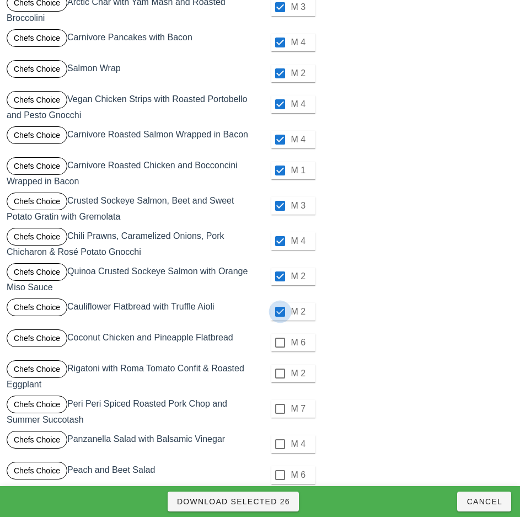
scroll to position [649, 0]
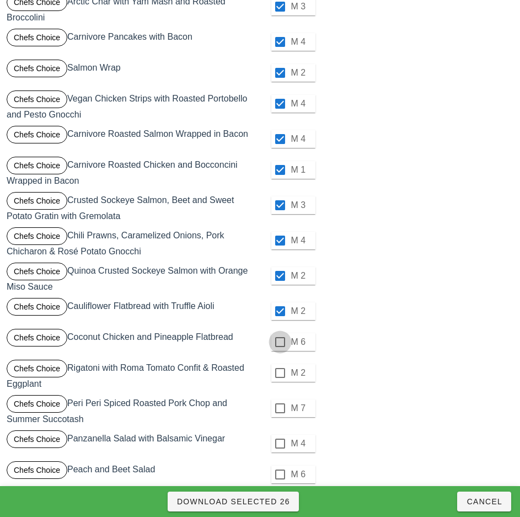
click at [280, 342] on div at bounding box center [280, 342] width 19 height 19
checkbox input "true"
click at [280, 373] on div at bounding box center [280, 373] width 19 height 19
checkbox input "true"
click at [280, 408] on div at bounding box center [280, 408] width 19 height 19
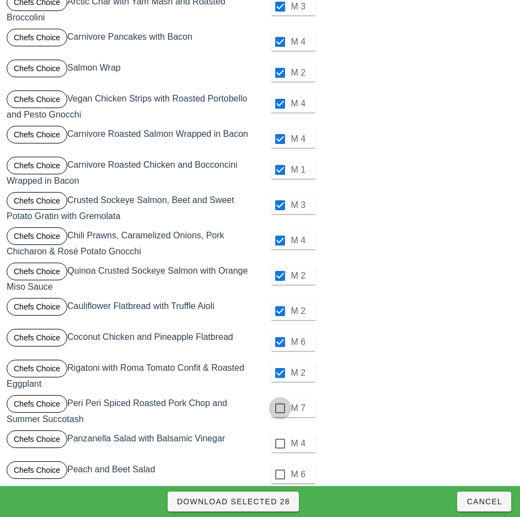
checkbox input "true"
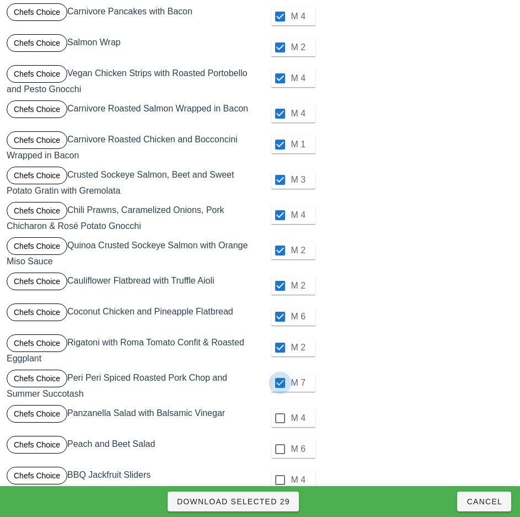
scroll to position [701, 0]
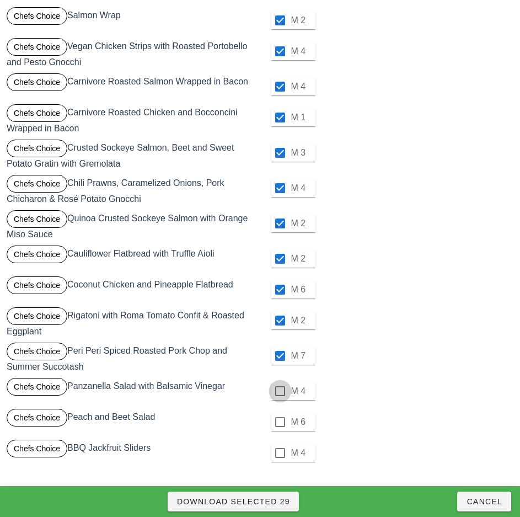
click at [280, 391] on div at bounding box center [280, 391] width 19 height 19
checkbox input "true"
click at [280, 422] on div at bounding box center [280, 422] width 19 height 19
checkbox input "true"
click at [280, 453] on div at bounding box center [280, 453] width 19 height 19
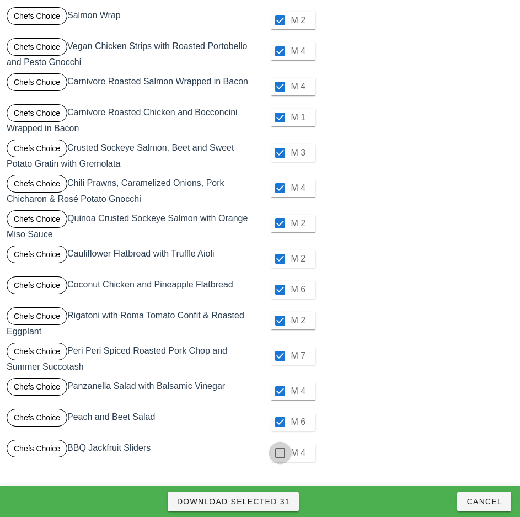
checkbox input "true"
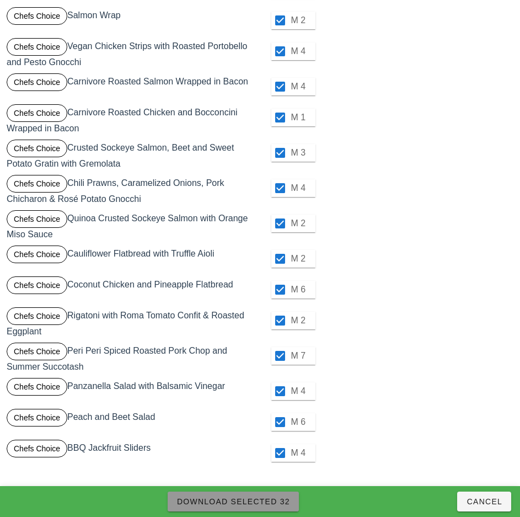
click at [272, 497] on span "Download Selected 32" at bounding box center [234, 501] width 114 height 9
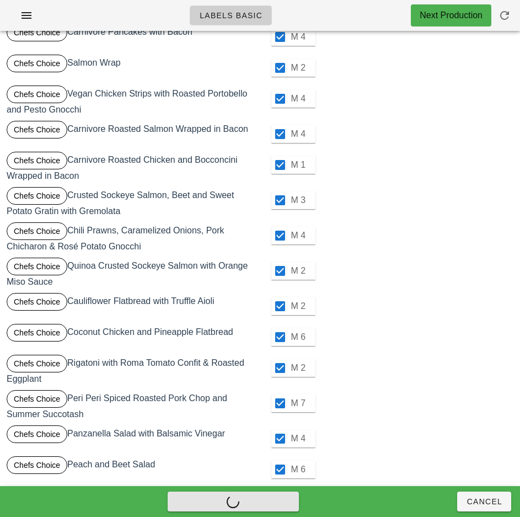
checkbox input "false"
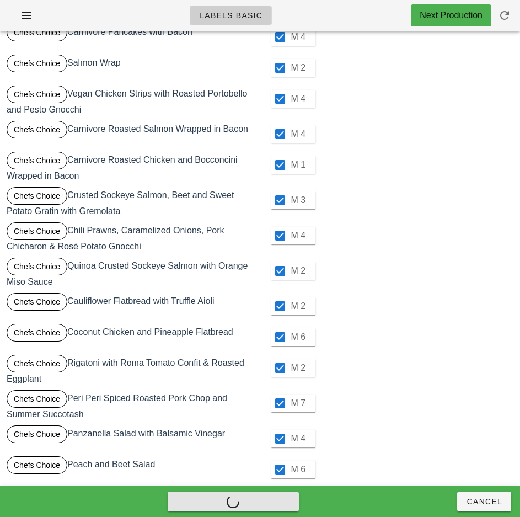
checkbox input "false"
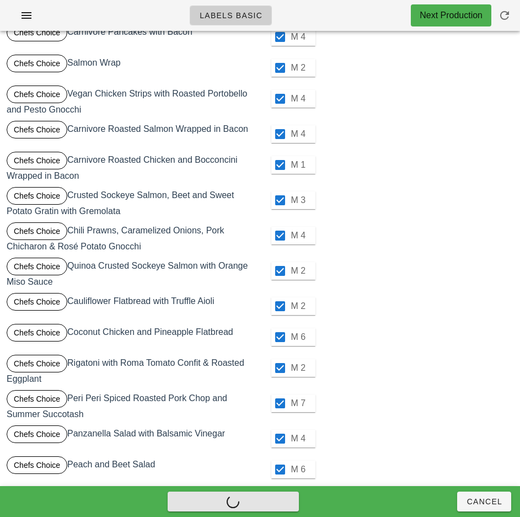
checkbox input "false"
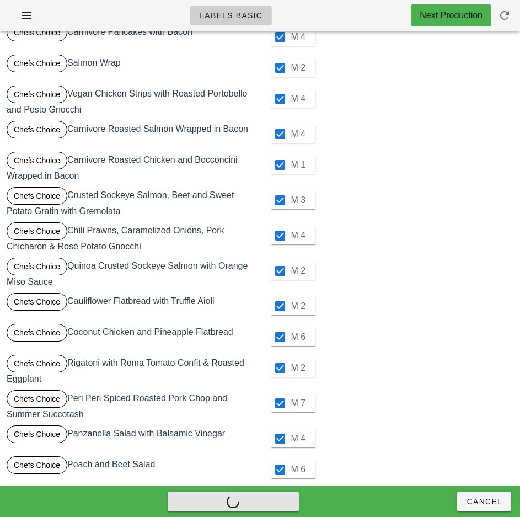
checkbox input "false"
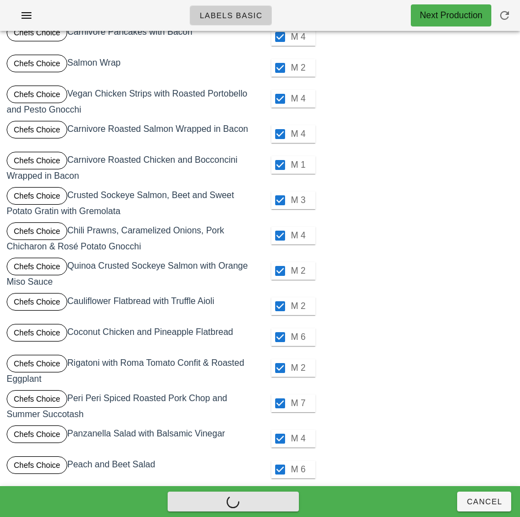
checkbox input "false"
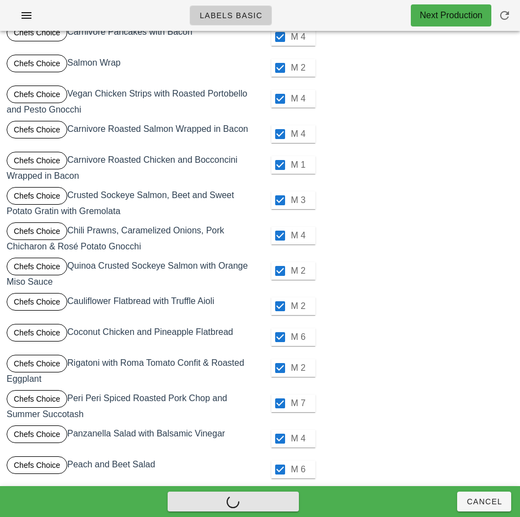
checkbox input "false"
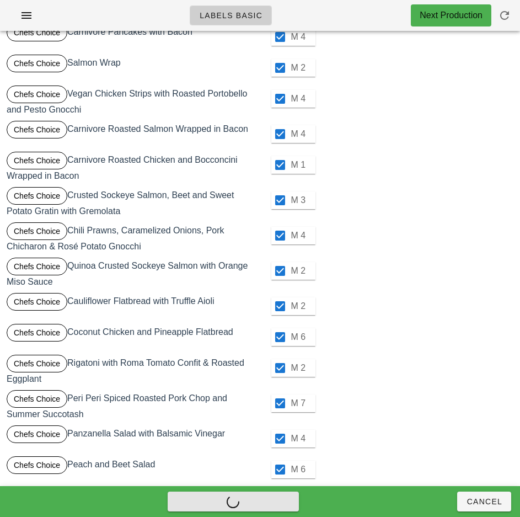
checkbox input "false"
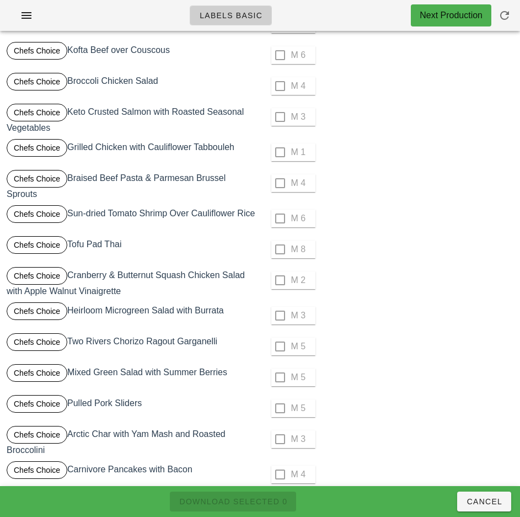
scroll to position [0, 0]
